Goal: Task Accomplishment & Management: Use online tool/utility

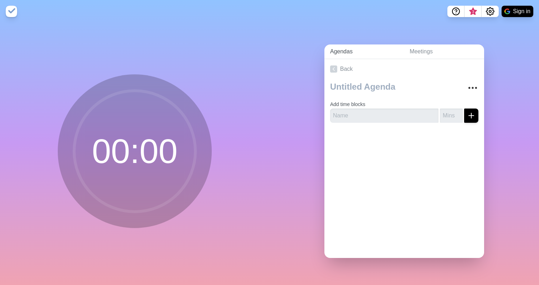
click at [346, 48] on link "Agendas" at bounding box center [363, 52] width 79 height 15
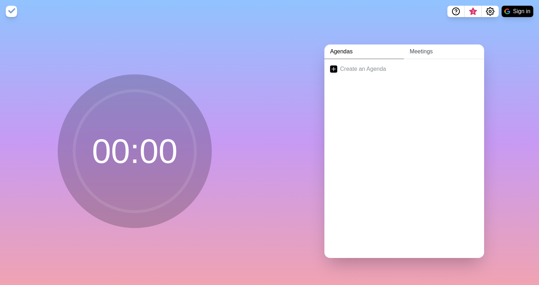
click at [415, 48] on link "Meetings" at bounding box center [444, 52] width 80 height 15
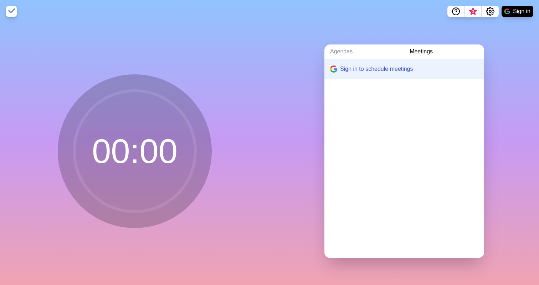
click at [370, 79] on button "Sign in to schedule meetings" at bounding box center [404, 69] width 160 height 20
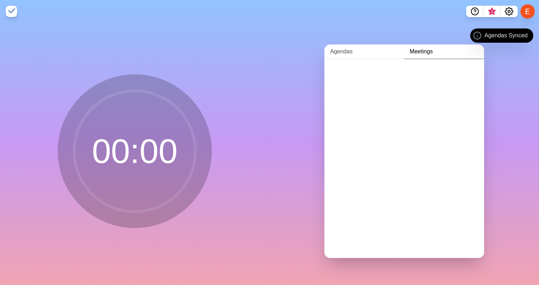
click at [374, 56] on link "Agendas" at bounding box center [363, 52] width 79 height 15
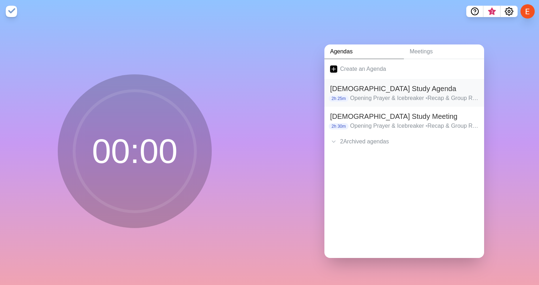
click at [386, 90] on h2 "[DEMOGRAPHIC_DATA] Study Agenda" at bounding box center [404, 88] width 148 height 11
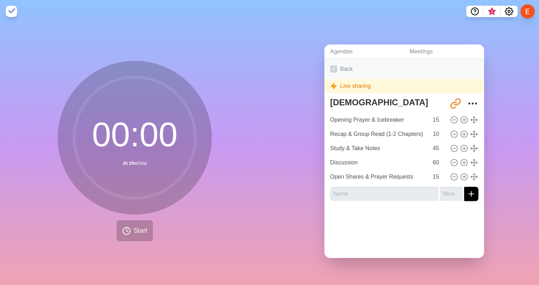
click at [340, 71] on link "Back" at bounding box center [404, 69] width 160 height 20
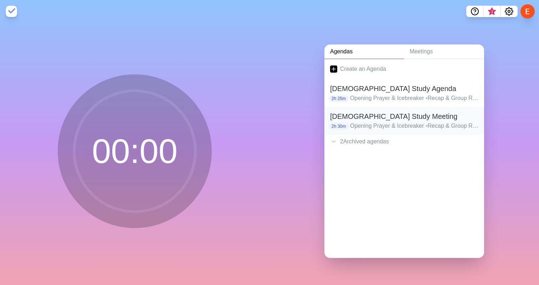
click at [369, 127] on p "Opening Prayer & Icebreaker • Recap & Group Read (1-2 Chapters) • Study & Take …" at bounding box center [414, 126] width 128 height 9
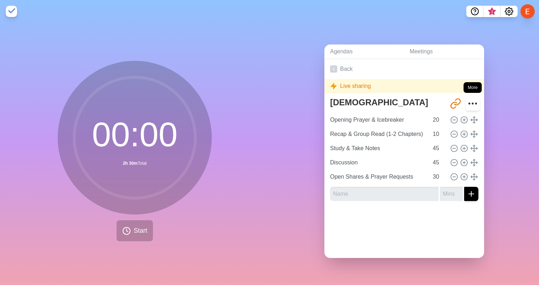
click at [472, 104] on icon "More" at bounding box center [472, 103] width 11 height 11
click at [472, 102] on icon "More" at bounding box center [472, 103] width 11 height 11
click at [474, 99] on icon "More" at bounding box center [472, 103] width 11 height 11
click at [340, 69] on link "Back" at bounding box center [404, 69] width 160 height 20
click at [333, 69] on polyline at bounding box center [334, 68] width 2 height 3
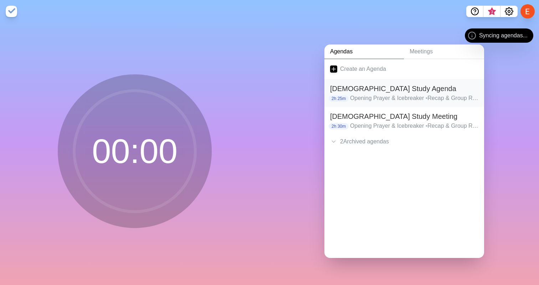
click at [381, 94] on p "Opening Prayer & Icebreaker • Recap & Group Read (1-2 Chapters) • Study & Take …" at bounding box center [414, 98] width 128 height 9
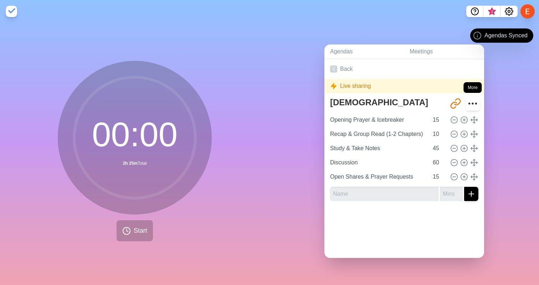
click at [473, 102] on icon "More" at bounding box center [472, 103] width 11 height 11
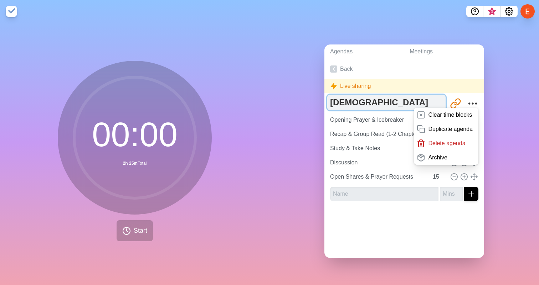
click at [415, 103] on textarea "[DEMOGRAPHIC_DATA] Study Agenda" at bounding box center [386, 103] width 118 height 16
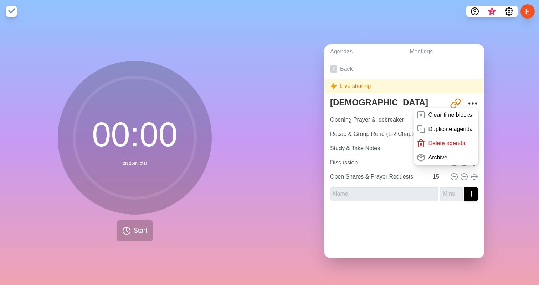
click at [397, 80] on div "Live sharing" at bounding box center [404, 86] width 160 height 14
click at [344, 67] on link "Back" at bounding box center [404, 69] width 160 height 20
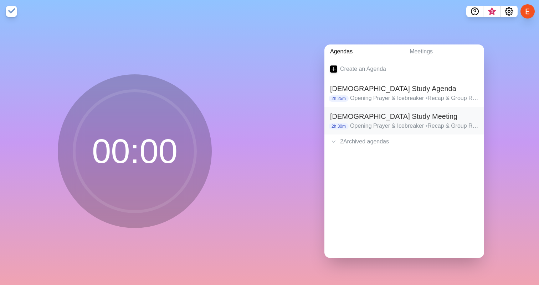
click at [428, 123] on span "•" at bounding box center [427, 126] width 2 height 6
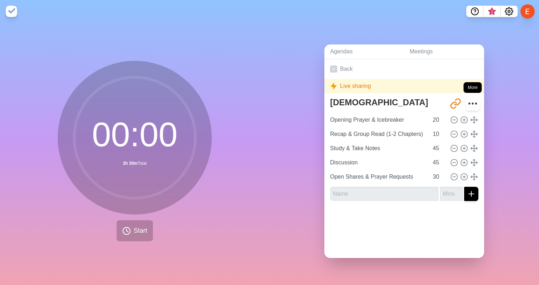
click at [472, 103] on circle "More" at bounding box center [472, 103] width 1 height 1
click at [343, 64] on link "Back" at bounding box center [404, 69] width 160 height 20
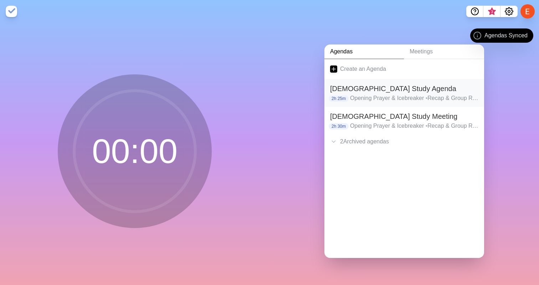
click at [408, 89] on h2 "[DEMOGRAPHIC_DATA] Study Agenda" at bounding box center [404, 88] width 148 height 11
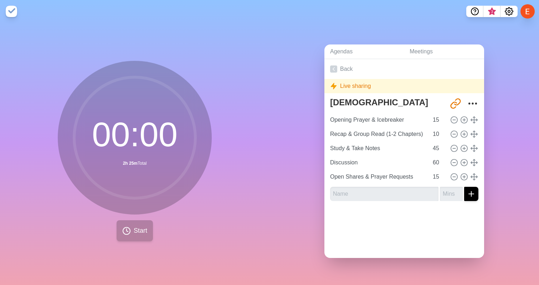
click at [145, 231] on span "Start" at bounding box center [141, 231] width 14 height 10
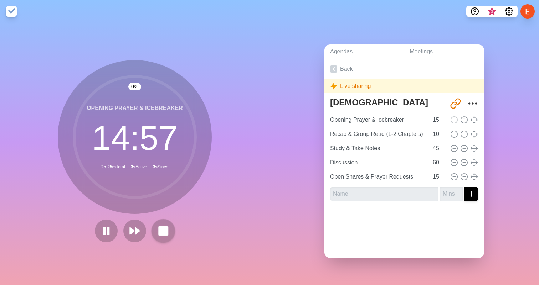
click at [166, 231] on rect at bounding box center [163, 231] width 9 height 9
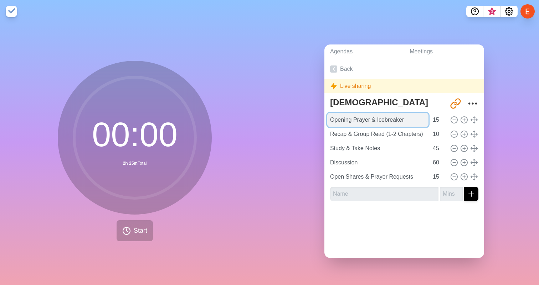
click at [380, 123] on input "Opening Prayer & Icebreaker" at bounding box center [377, 120] width 101 height 14
click at [380, 122] on input "Opening Prayer & Icebreaker" at bounding box center [377, 120] width 101 height 14
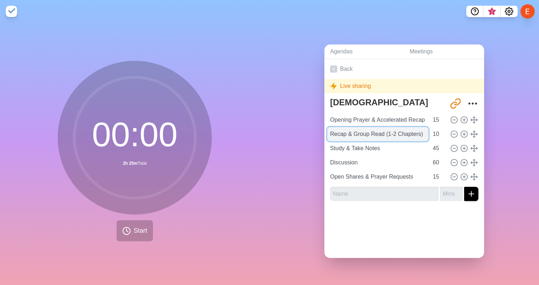
click at [376, 137] on input "Recap & Group Read (1-2 Chapters)" at bounding box center [377, 134] width 101 height 14
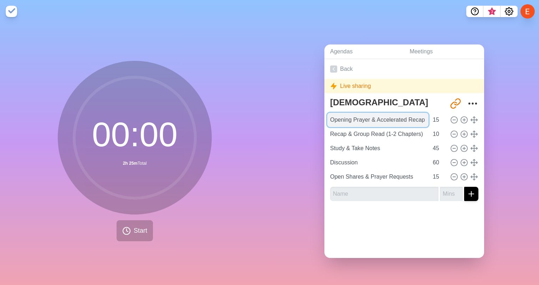
click at [407, 120] on input "Opening Prayer & Accelerated Recap" at bounding box center [377, 120] width 101 height 14
type input "Opening Prayer & Accelerated Reading Recap"
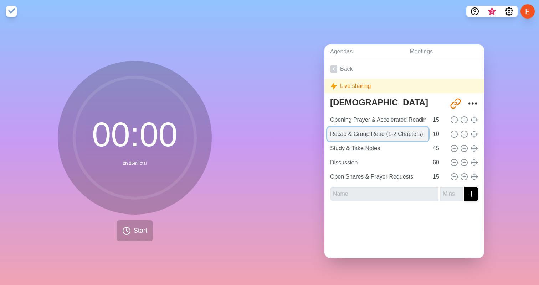
click at [385, 133] on input "Recap & Group Read (1-2 Chapters)" at bounding box center [377, 134] width 101 height 14
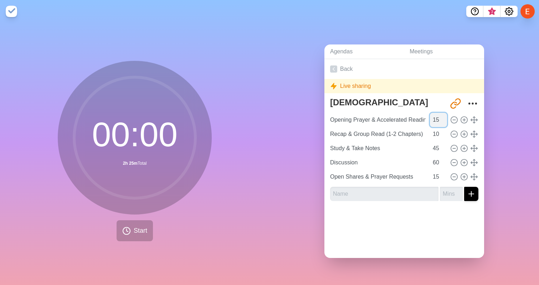
click at [436, 119] on input "15" at bounding box center [438, 120] width 17 height 14
click at [437, 119] on input "15" at bounding box center [438, 120] width 17 height 14
click at [434, 120] on input "15" at bounding box center [438, 120] width 17 height 14
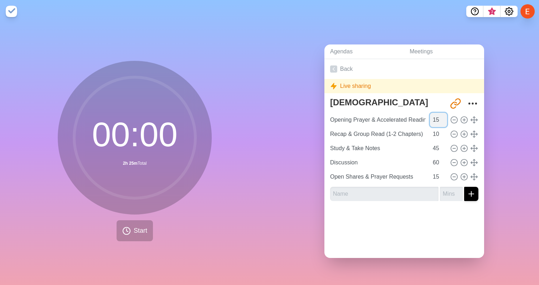
type input "5"
click at [437, 119] on input "5" at bounding box center [438, 120] width 17 height 14
type input "2"
click at [397, 192] on input "text" at bounding box center [384, 194] width 108 height 14
click at [376, 118] on input "Opening Prayer & Accelerated Reading Recap" at bounding box center [377, 120] width 101 height 14
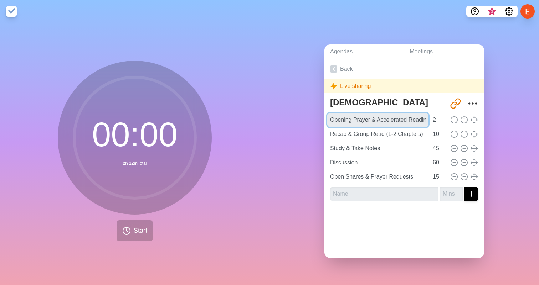
drag, startPoint x: 371, startPoint y: 120, endPoint x: 459, endPoint y: 120, distance: 88.4
click at [459, 120] on div "Opening Prayer & Accelerated Reading Recap 2" at bounding box center [404, 120] width 154 height 14
type input "Opening Prayer"
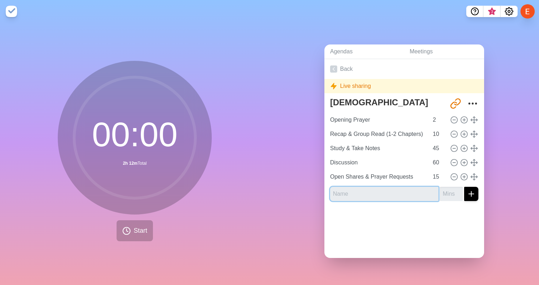
click at [387, 191] on input "text" at bounding box center [384, 194] width 108 height 14
paste input "& Accelerated Reading Recap"
drag, startPoint x: 339, startPoint y: 195, endPoint x: 292, endPoint y: 195, distance: 47.0
click at [292, 195] on div "Agendas Meetings Back Live sharing [DEMOGRAPHIC_DATA] Study Agenda [URL][DOMAIN…" at bounding box center [403, 154] width 269 height 263
type input "Accelerated Reading Recap"
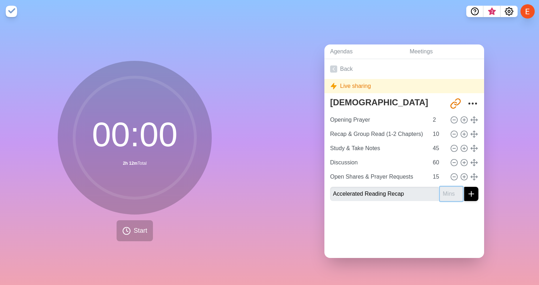
click at [446, 191] on input "number" at bounding box center [451, 194] width 23 height 14
type input "13"
click at [474, 193] on icon "submit" at bounding box center [471, 194] width 9 height 9
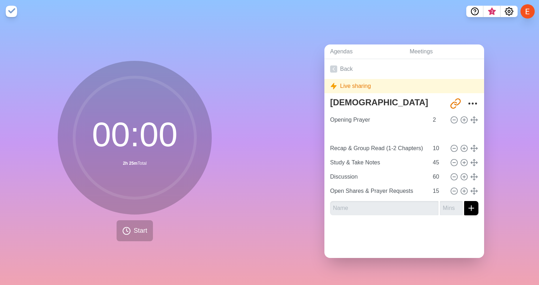
type input "Accelerated Reading Recap"
type input "13"
type input "Recap & Group Read (1-2 Chapters)"
type input "10"
type input "Study & Take Notes"
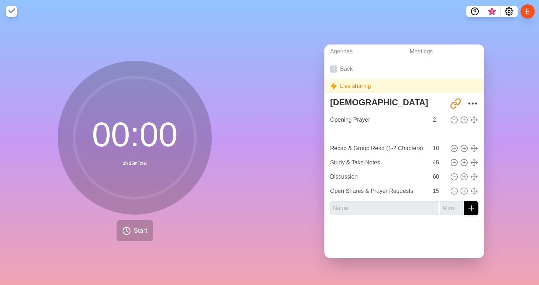
type input "45"
type input "Discussion"
type input "60"
type input "Open Shares & Prayer Requests"
type input "15"
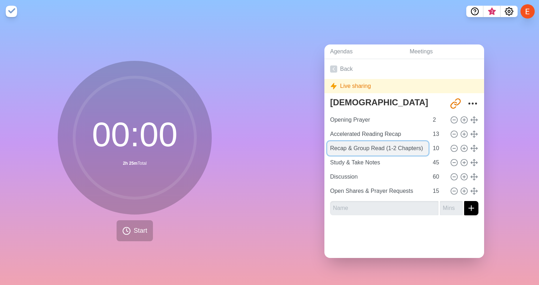
click at [347, 151] on input "Recap & Group Read (1-2 Chapters)" at bounding box center [377, 149] width 101 height 14
click at [338, 148] on input "Recap & Group Read (1-2 Chapters)" at bounding box center [377, 149] width 101 height 14
click at [332, 148] on input "Recap & Group Read (1-2 Chapters)" at bounding box center [377, 149] width 101 height 14
click at [329, 146] on input "Recap & Group Read (1-2 Chapters)" at bounding box center [377, 149] width 101 height 14
click at [395, 147] on input "Recap & Group Read (1-2 Chapters)" at bounding box center [377, 149] width 101 height 14
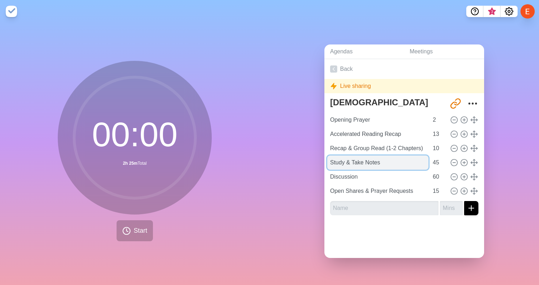
click at [388, 168] on input "Study & Take Notes" at bounding box center [377, 163] width 101 height 14
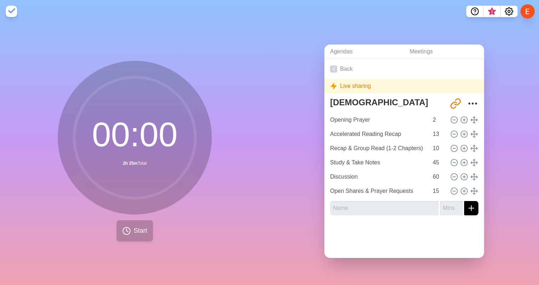
click at [129, 241] on button "Start" at bounding box center [135, 231] width 36 height 21
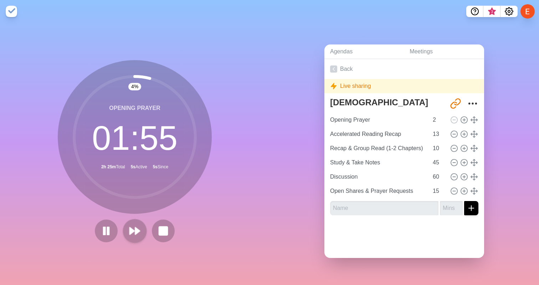
click at [134, 230] on icon at bounding box center [135, 231] width 12 height 12
